Goal: Information Seeking & Learning: Learn about a topic

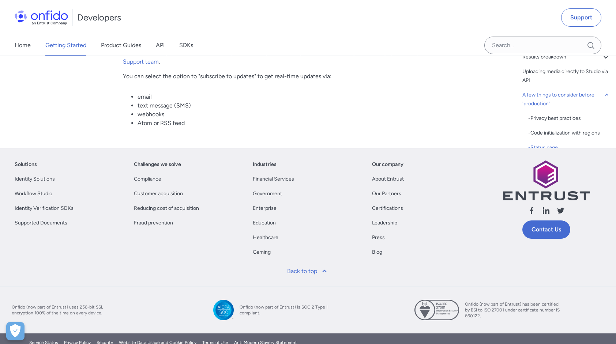
scroll to position [3925, 0]
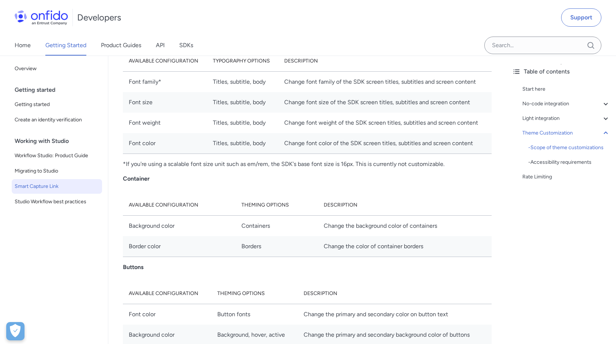
scroll to position [2490, 0]
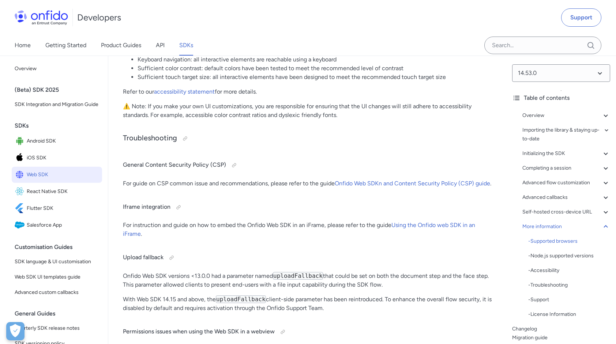
scroll to position [19431, 0]
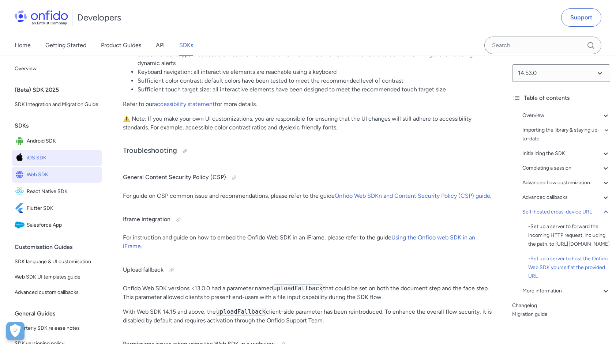
click at [63, 162] on span "iOS SDK" at bounding box center [63, 158] width 72 height 10
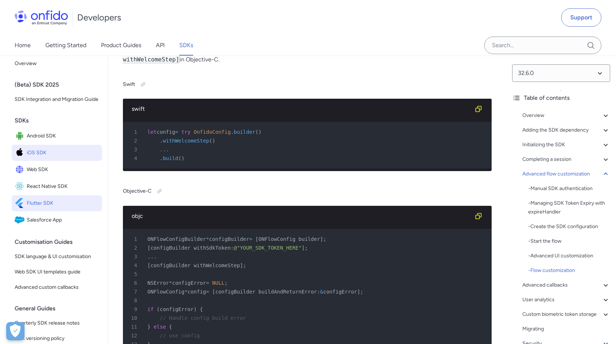
scroll to position [3, 0]
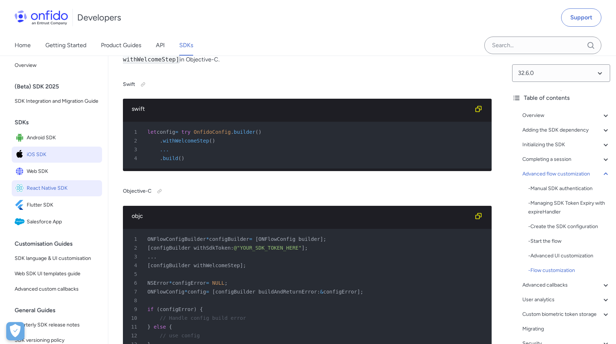
click at [60, 193] on span "React Native SDK" at bounding box center [63, 188] width 72 height 10
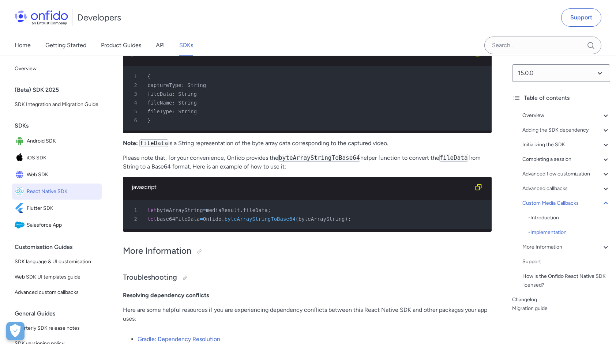
scroll to position [8137, 0]
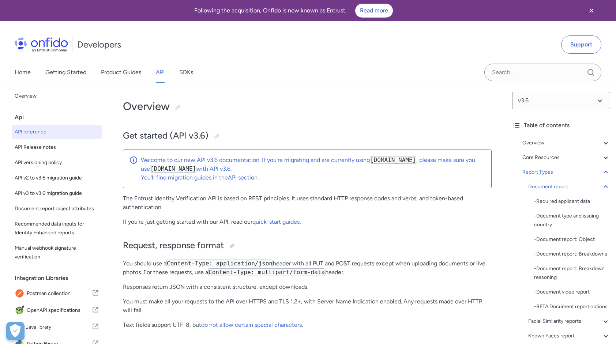
scroll to position [27805, 0]
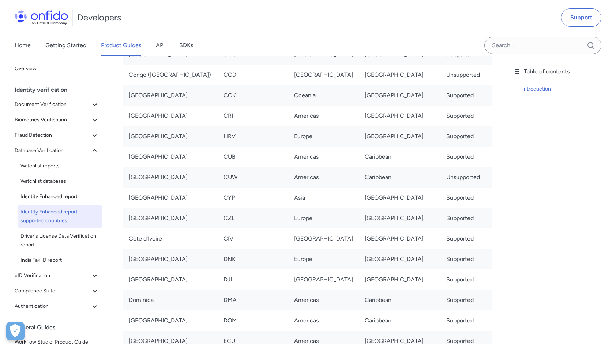
scroll to position [1276, 0]
